Goal: Task Accomplishment & Management: Use online tool/utility

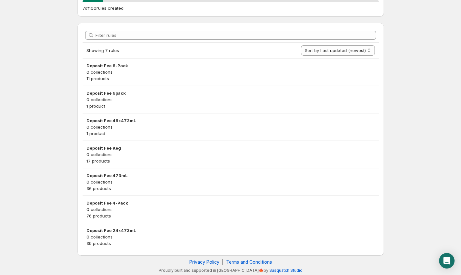
scroll to position [94, 0]
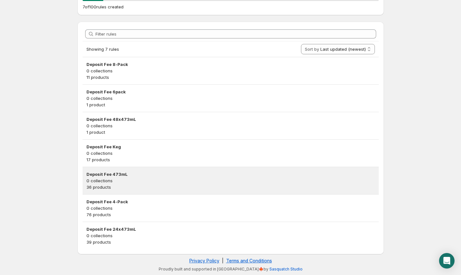
click at [126, 173] on h3 "Deposit Fee 473mL" at bounding box center [230, 174] width 288 height 6
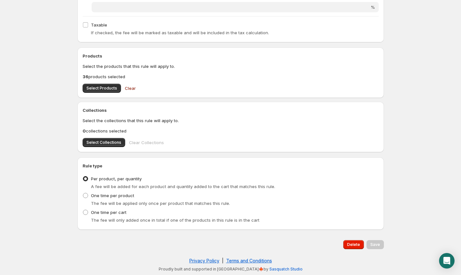
scroll to position [184, 0]
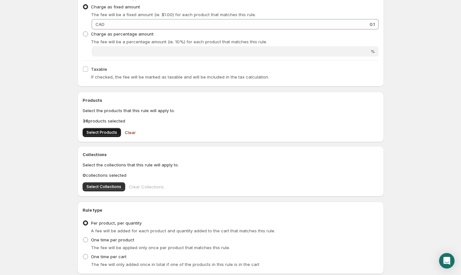
click at [91, 134] on span "Select Products" at bounding box center [101, 132] width 31 height 5
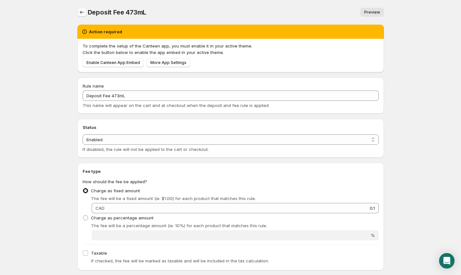
click at [81, 11] on icon "Settings" at bounding box center [82, 12] width 6 height 6
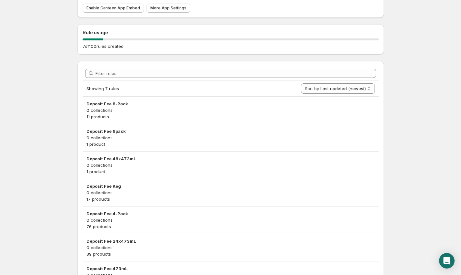
scroll to position [94, 0]
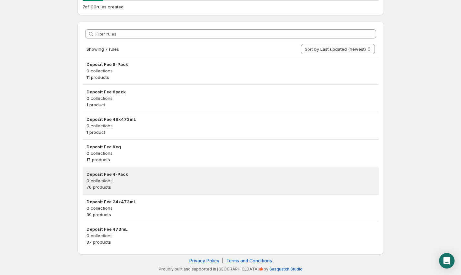
click at [107, 174] on h3 "Deposit Fee 4-Pack" at bounding box center [230, 174] width 288 height 6
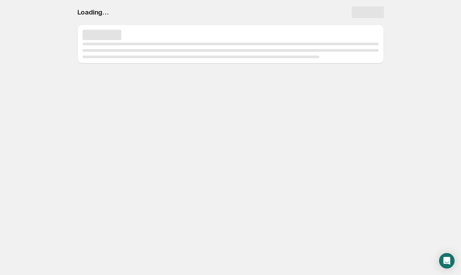
scroll to position [0, 0]
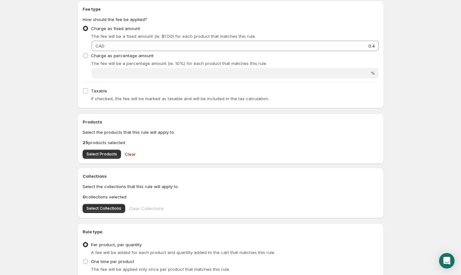
scroll to position [163, 0]
click at [100, 153] on span "Select Products" at bounding box center [101, 153] width 31 height 5
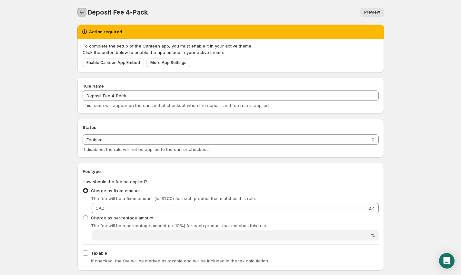
click at [85, 11] on icon "Settings" at bounding box center [82, 12] width 6 height 6
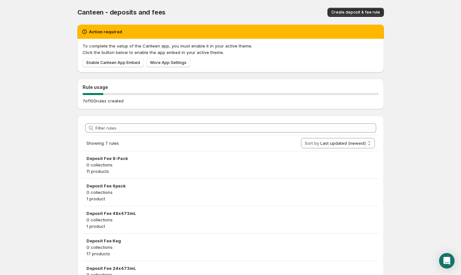
scroll to position [94, 0]
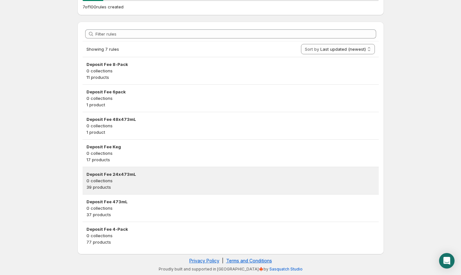
click at [125, 173] on h3 "Deposit Fee 24x473mL" at bounding box center [230, 174] width 288 height 6
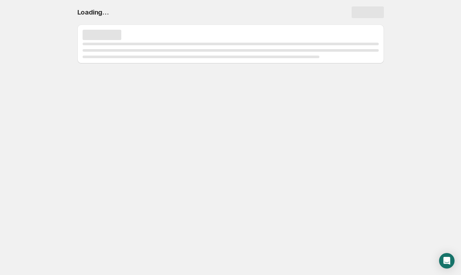
scroll to position [0, 0]
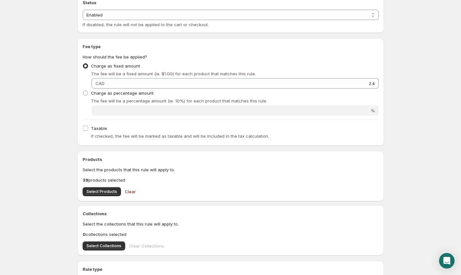
scroll to position [143, 0]
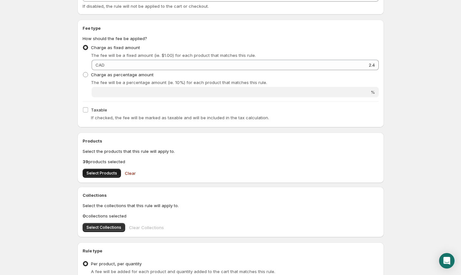
click at [103, 173] on span "Select Products" at bounding box center [101, 172] width 31 height 5
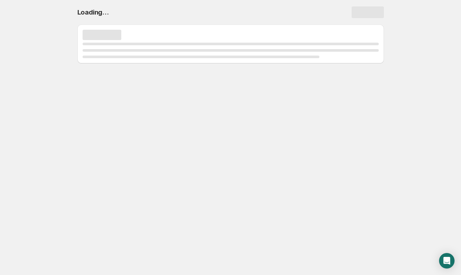
scroll to position [0, 0]
click at [46, 89] on body "Home Help Loading..." at bounding box center [230, 137] width 461 height 275
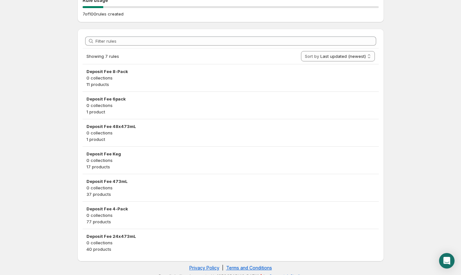
scroll to position [94, 0]
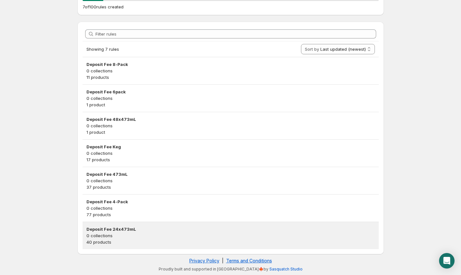
click at [96, 228] on h3 "Deposit Fee 24x473mL" at bounding box center [230, 229] width 288 height 6
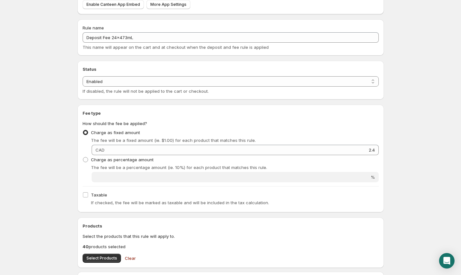
scroll to position [111, 0]
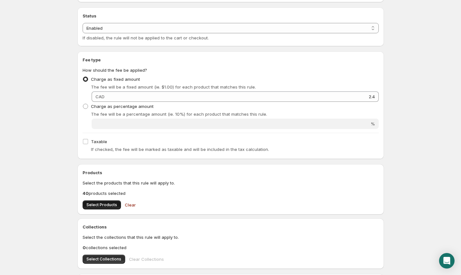
click at [96, 207] on span "Select Products" at bounding box center [101, 204] width 31 height 5
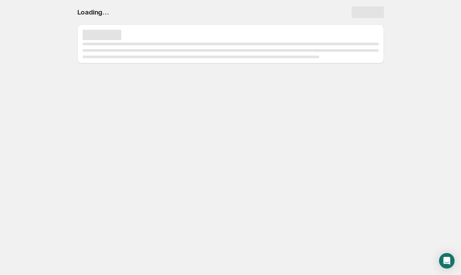
scroll to position [0, 0]
